Goal: Navigation & Orientation: Go to known website

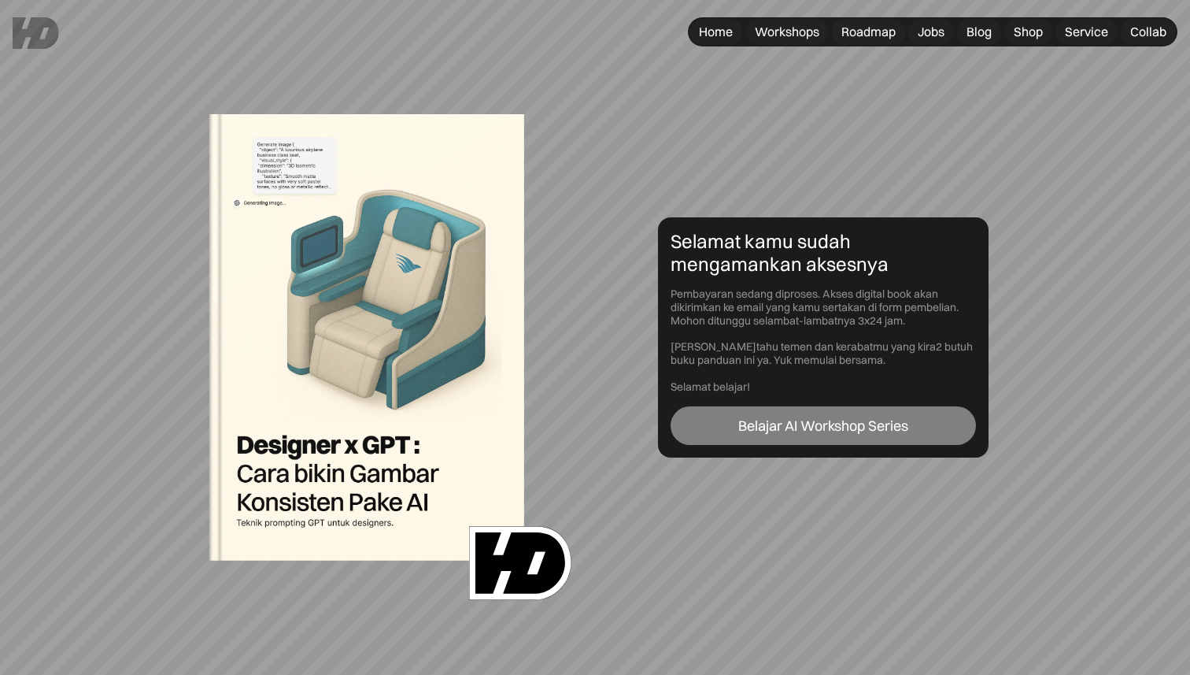
click at [836, 426] on div "Belajar AI Workshop Series" at bounding box center [824, 425] width 170 height 17
click at [862, 435] on link "Belajar AI Workshop Series" at bounding box center [823, 425] width 305 height 39
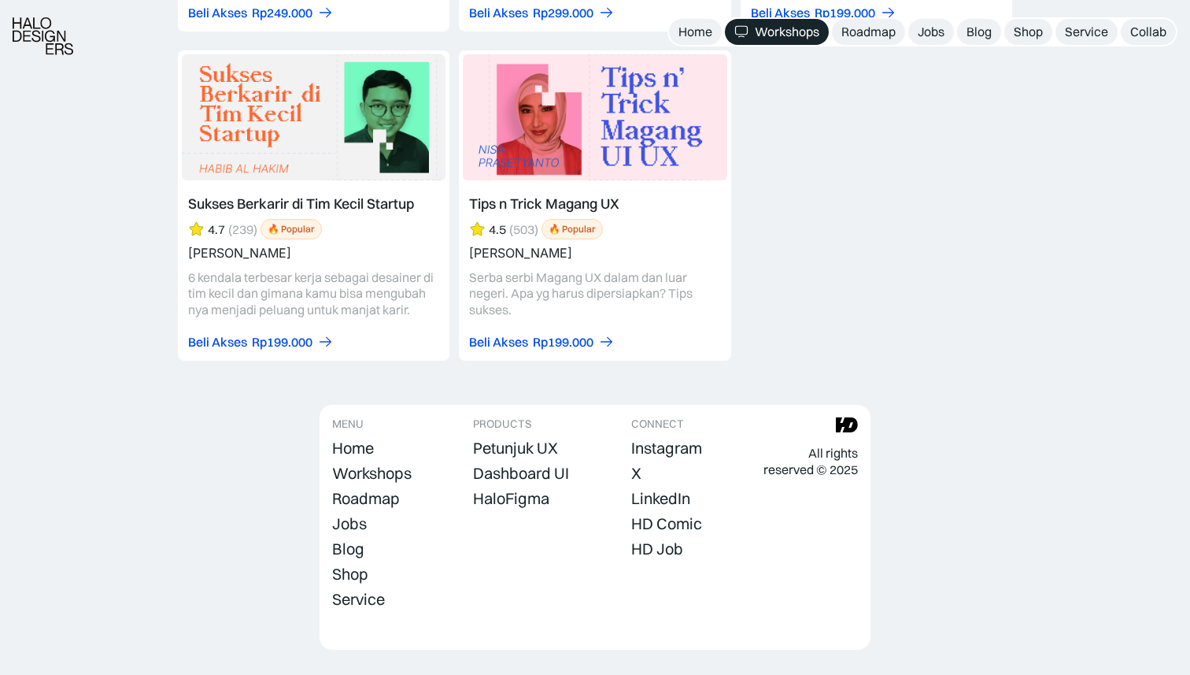
scroll to position [6808, 0]
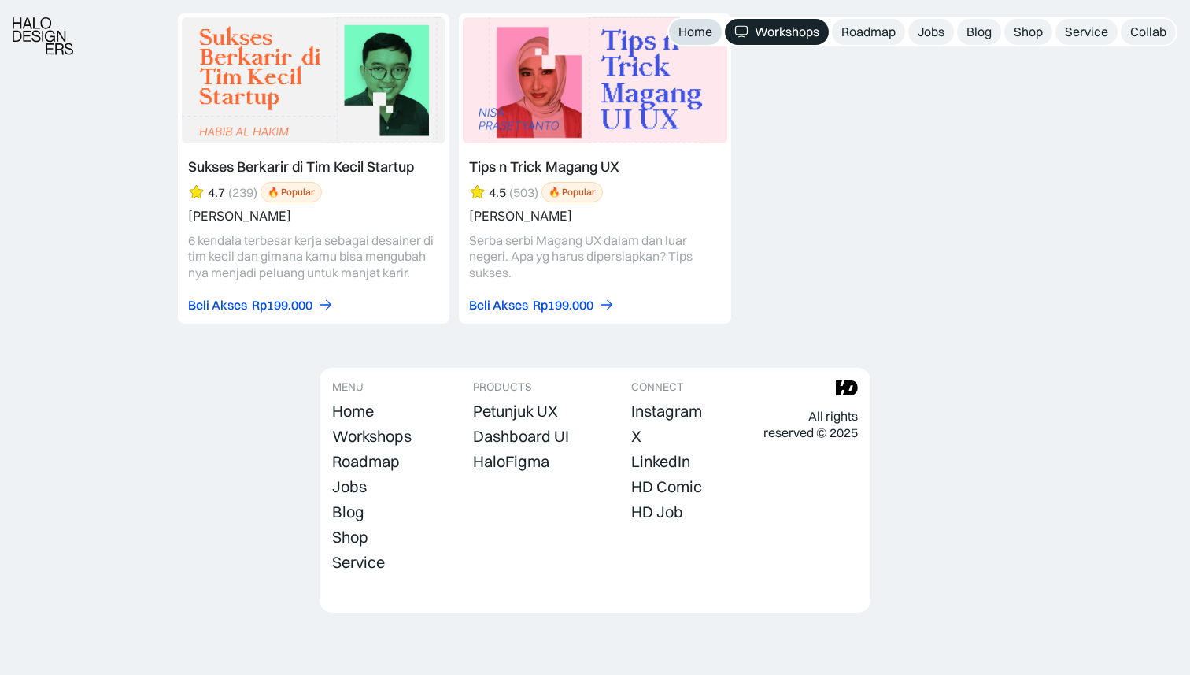
click at [708, 36] on div "Home" at bounding box center [696, 32] width 34 height 17
